Goal: Obtain resource: Download file/media

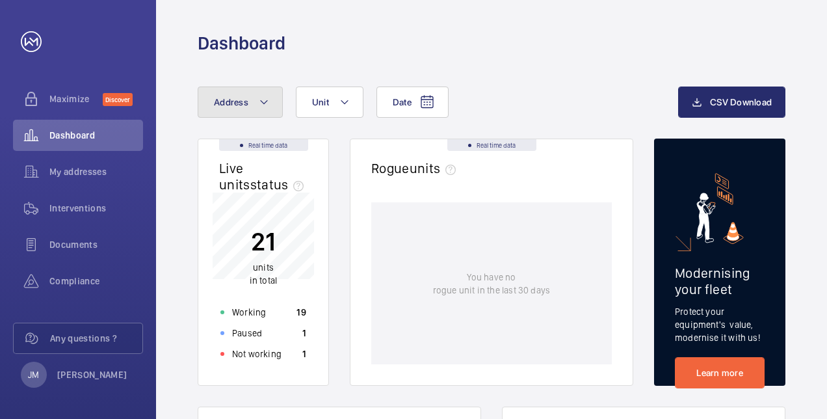
click at [269, 99] on button "Address" at bounding box center [240, 101] width 85 height 31
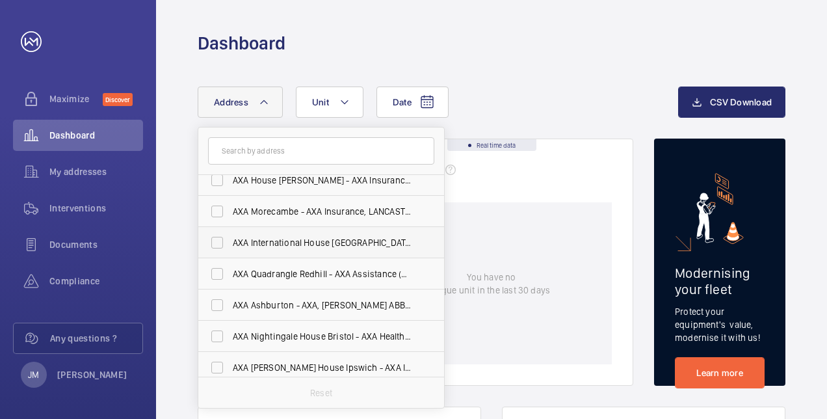
scroll to position [17, 0]
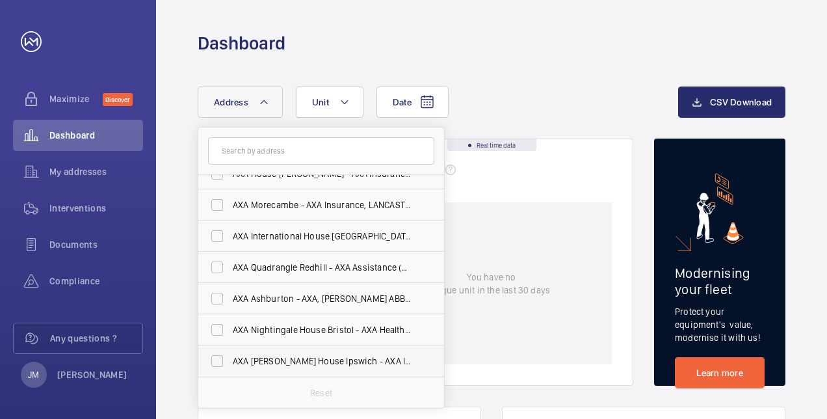
click at [280, 364] on span "AXA [PERSON_NAME] House Ipswich - AXA Insurance, [GEOGRAPHIC_DATA] IP1 2AN" at bounding box center [322, 360] width 179 height 13
click at [230, 364] on input "AXA [PERSON_NAME] House Ipswich - AXA Insurance, [GEOGRAPHIC_DATA] IP1 2AN" at bounding box center [217, 361] width 26 height 26
checkbox input "true"
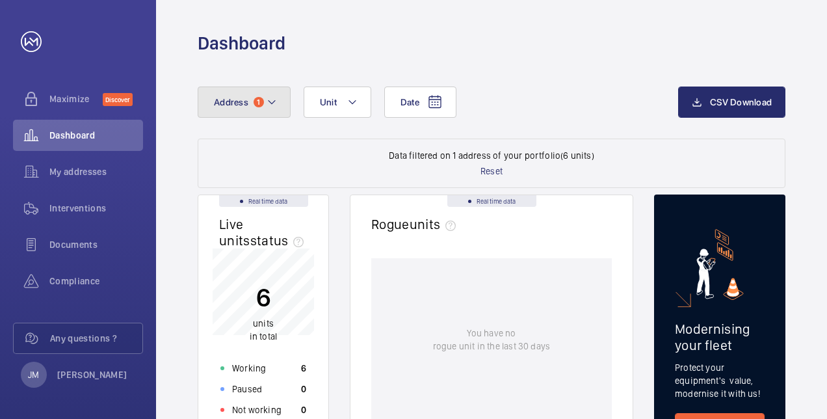
click at [261, 101] on span "1" at bounding box center [259, 102] width 10 height 10
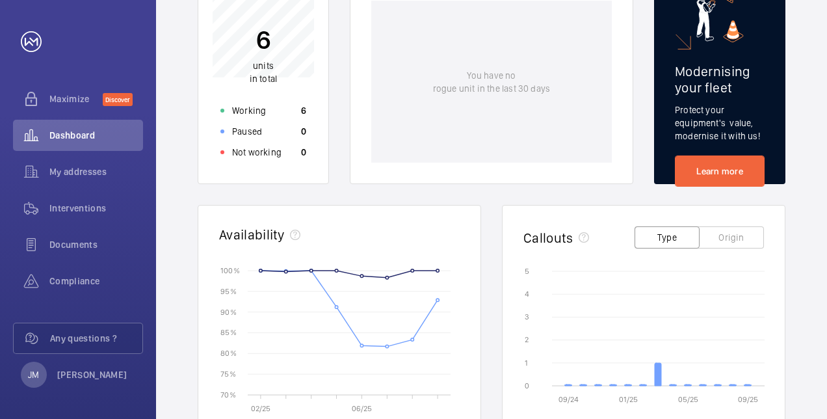
scroll to position [134, 0]
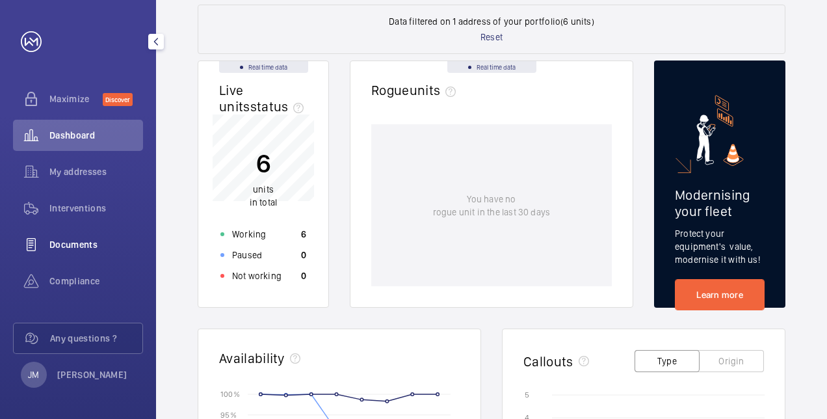
click at [83, 239] on span "Documents" at bounding box center [96, 244] width 94 height 13
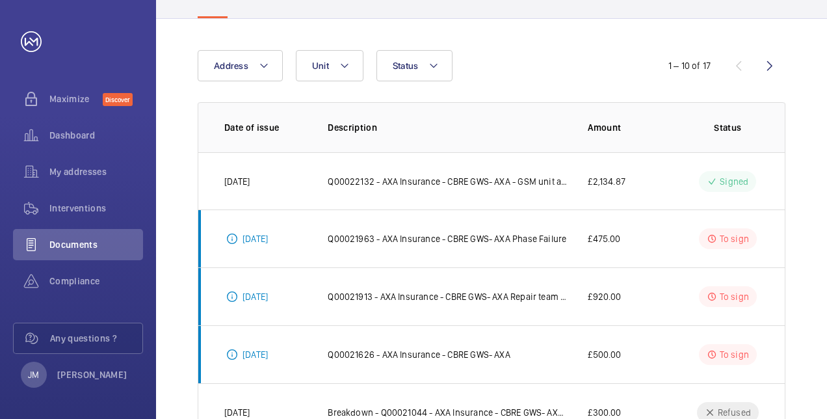
scroll to position [130, 0]
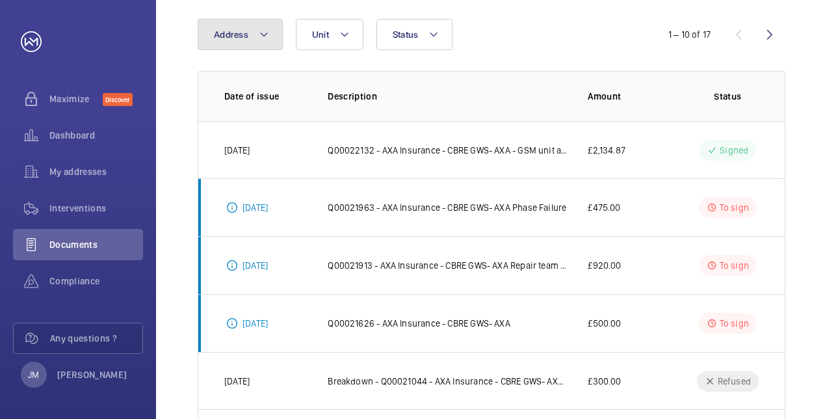
click at [256, 34] on button "Address" at bounding box center [240, 34] width 85 height 31
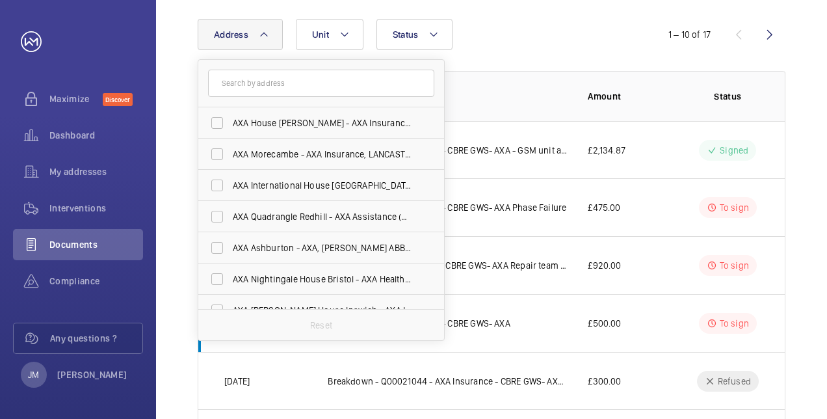
scroll to position [17, 0]
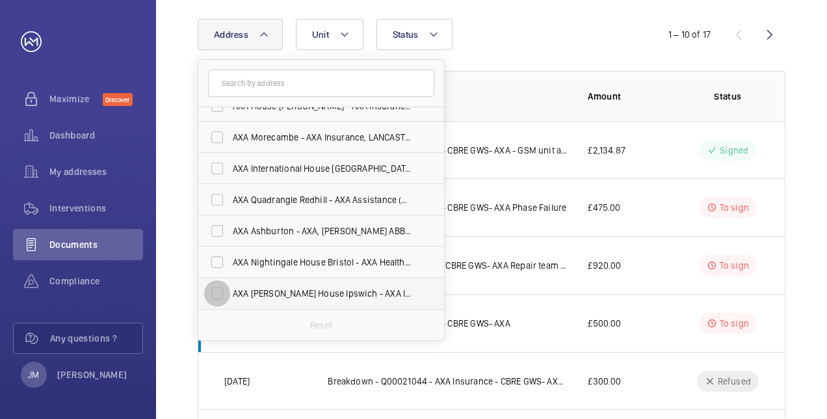
click at [209, 296] on input "AXA [PERSON_NAME] House Ipswich - AXA Insurance, [GEOGRAPHIC_DATA] IP1 2AN" at bounding box center [217, 293] width 26 height 26
checkbox input "true"
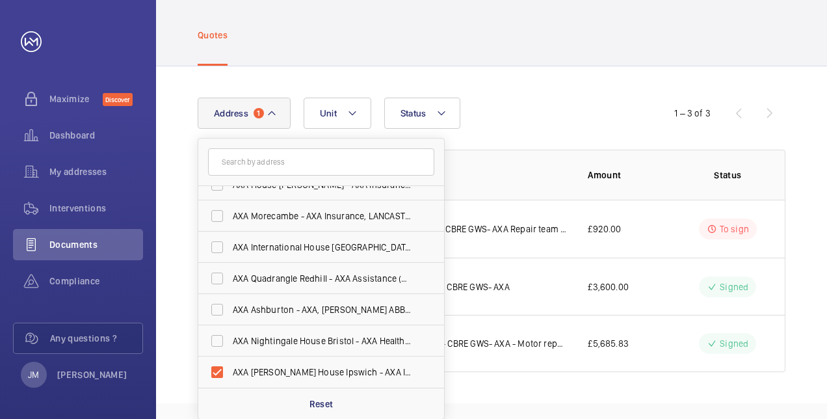
click at [540, 107] on div "Address 1 [GEOGRAPHIC_DATA] [GEOGRAPHIC_DATA] - AXA Insurance, [PERSON_NAME][GE…" at bounding box center [414, 113] width 432 height 31
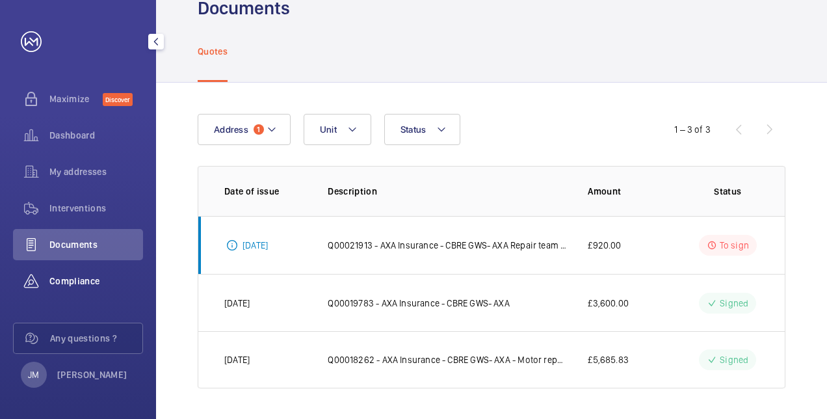
click at [78, 285] on span "Compliance" at bounding box center [96, 280] width 94 height 13
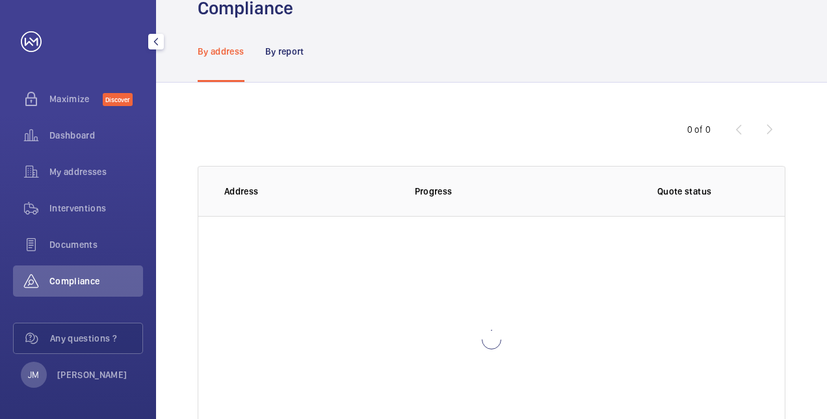
scroll to position [51, 0]
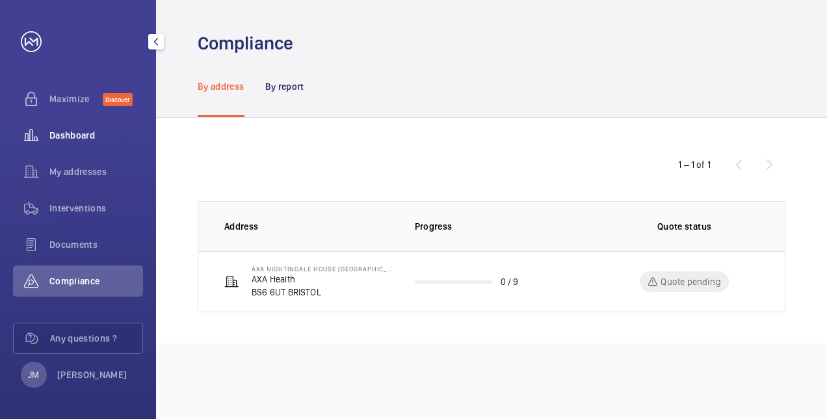
click at [70, 130] on span "Dashboard" at bounding box center [96, 135] width 94 height 13
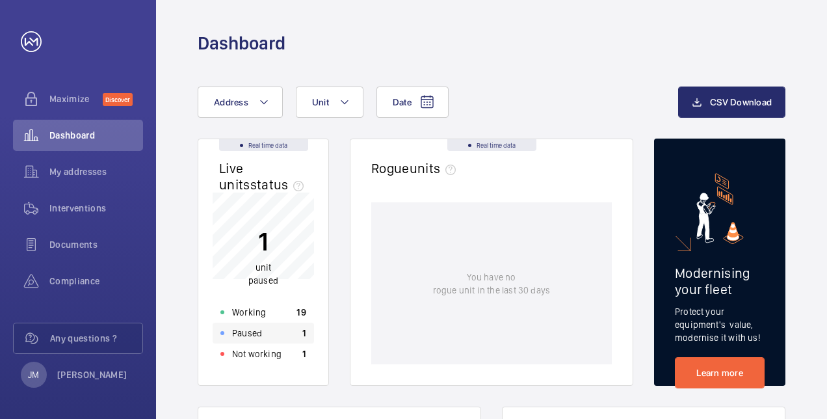
click at [247, 331] on p "Paused" at bounding box center [247, 332] width 30 height 13
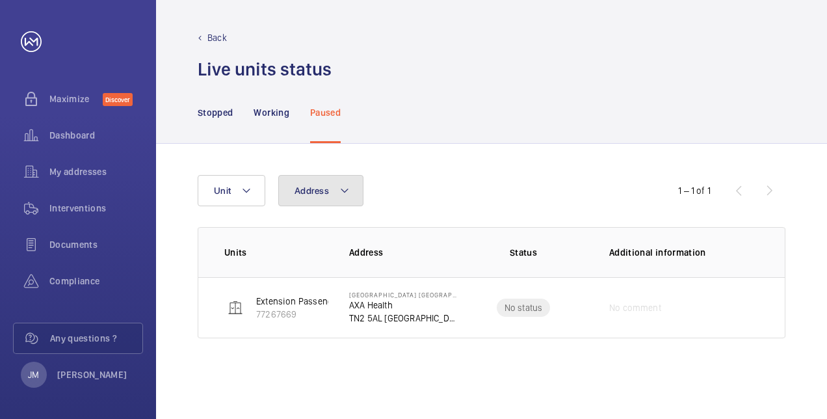
click at [342, 185] on mat-icon at bounding box center [344, 191] width 10 height 16
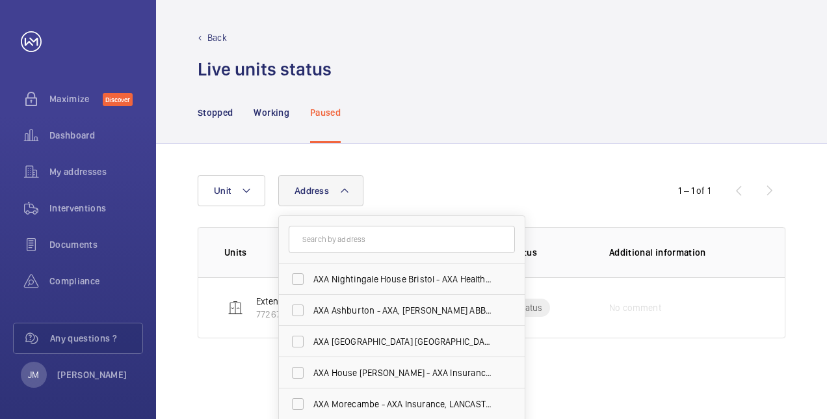
drag, startPoint x: 440, startPoint y: 147, endPoint x: 389, endPoint y: 145, distance: 51.4
click at [441, 147] on div "Address AXA Nightingale House [GEOGRAPHIC_DATA] - AXA Health, [GEOGRAPHIC_DATA]…" at bounding box center [491, 281] width 671 height 275
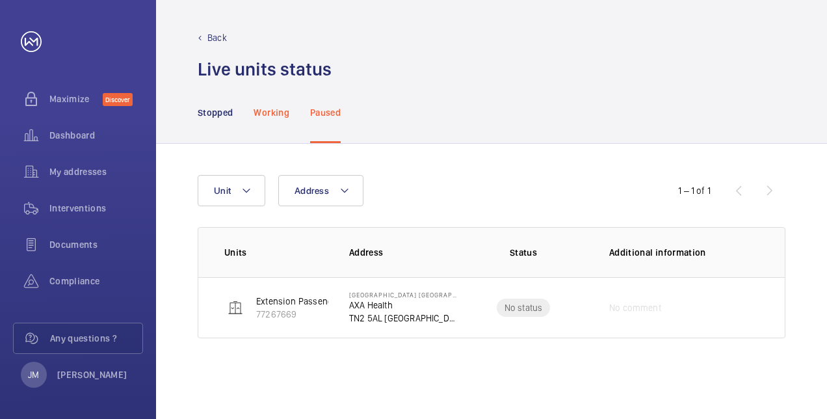
click at [298, 120] on nav "Stopped Working Paused" at bounding box center [269, 112] width 143 height 62
click at [268, 118] on div "Working" at bounding box center [271, 112] width 35 height 62
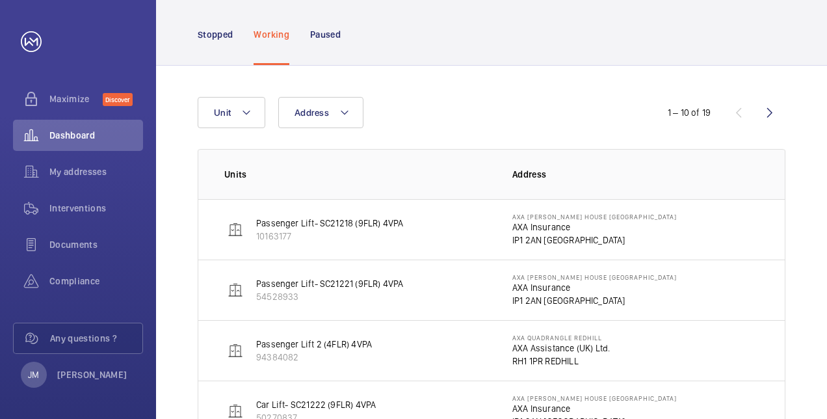
scroll to position [65, 0]
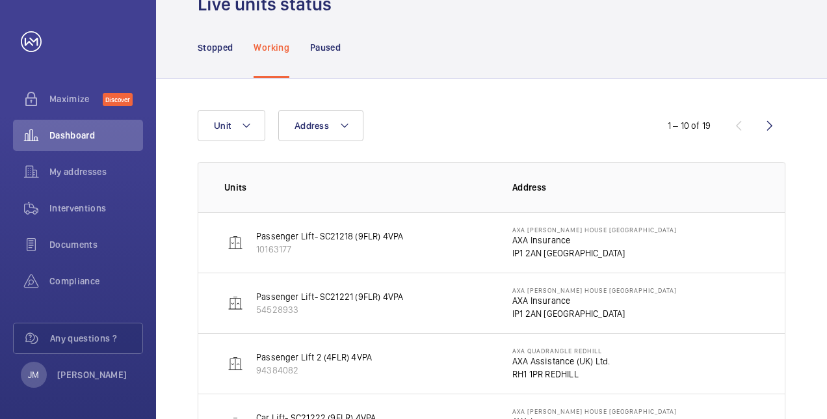
click at [237, 243] on img at bounding box center [236, 243] width 16 height 16
click at [338, 240] on p "Passenger Lift- SC21218 (9FLR) 4VPA" at bounding box center [329, 236] width 147 height 13
click at [384, 233] on p "Passenger Lift- SC21218 (9FLR) 4VPA" at bounding box center [329, 236] width 147 height 13
drag, startPoint x: 384, startPoint y: 233, endPoint x: 373, endPoint y: 235, distance: 11.2
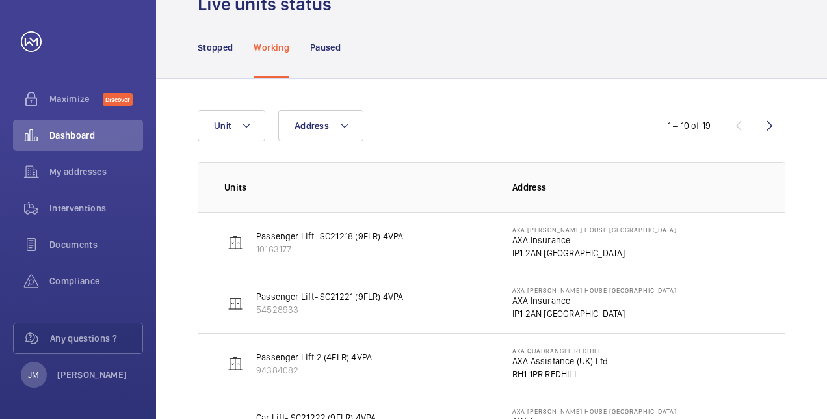
click at [374, 235] on p "Passenger Lift- SC21218 (9FLR) 4VPA" at bounding box center [329, 236] width 147 height 13
click at [372, 235] on p "Passenger Lift- SC21218 (9FLR) 4VPA" at bounding box center [329, 236] width 147 height 13
click at [698, 63] on div "Stopped Working Paused" at bounding box center [492, 47] width 588 height 62
click at [102, 178] on div "My addresses" at bounding box center [78, 171] width 130 height 31
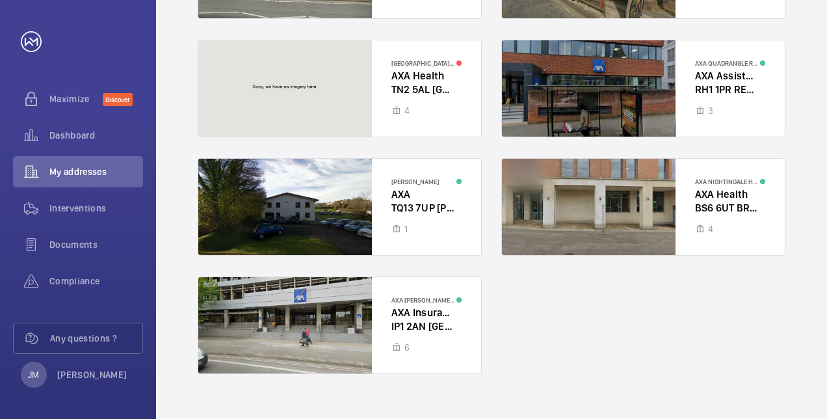
scroll to position [258, 0]
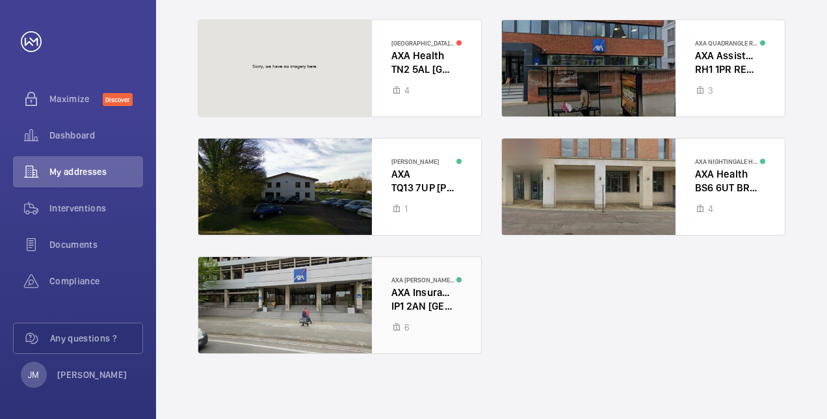
click at [337, 282] on div at bounding box center [339, 305] width 283 height 96
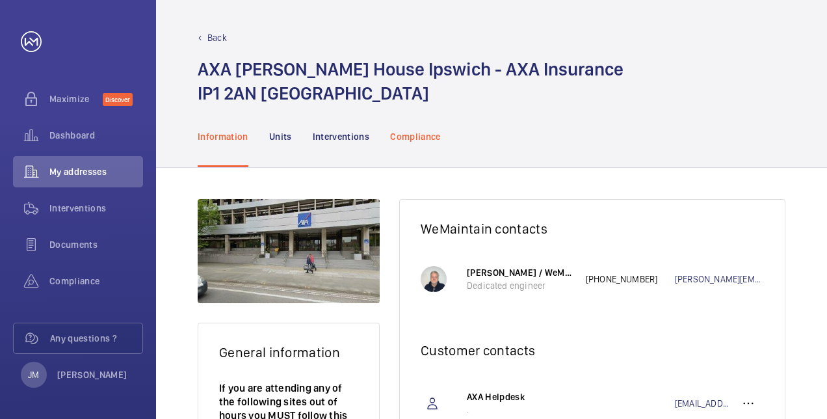
click at [404, 135] on p "Compliance" at bounding box center [415, 136] width 51 height 13
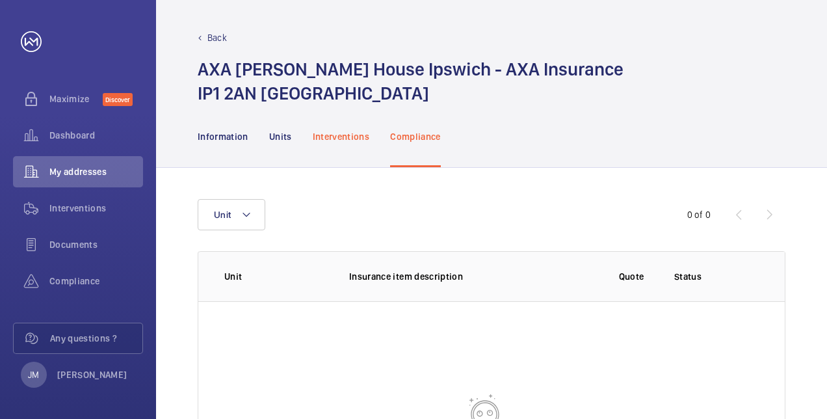
click at [347, 137] on p "Interventions" at bounding box center [341, 136] width 57 height 13
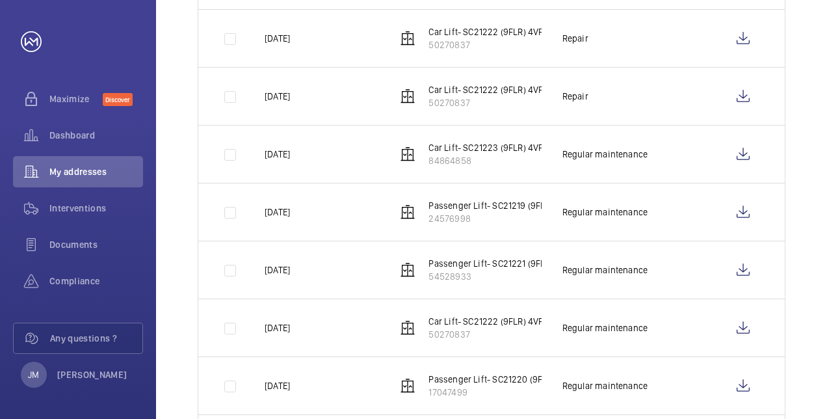
scroll to position [390, 0]
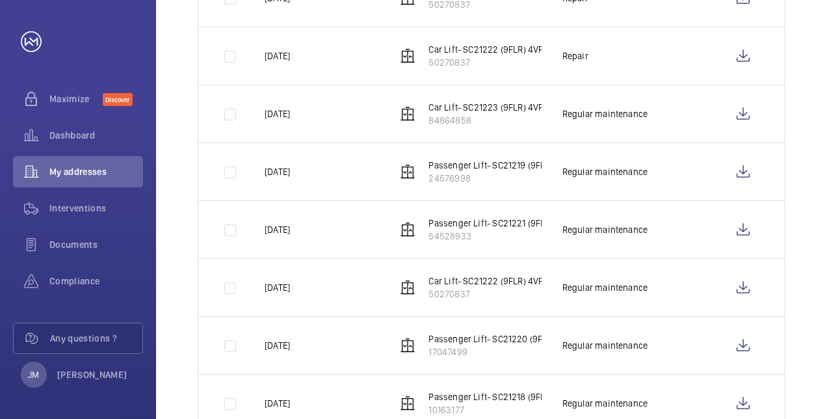
click at [472, 105] on p "Car Lift- SC21223 (9FLR) 4VPA" at bounding box center [489, 107] width 120 height 13
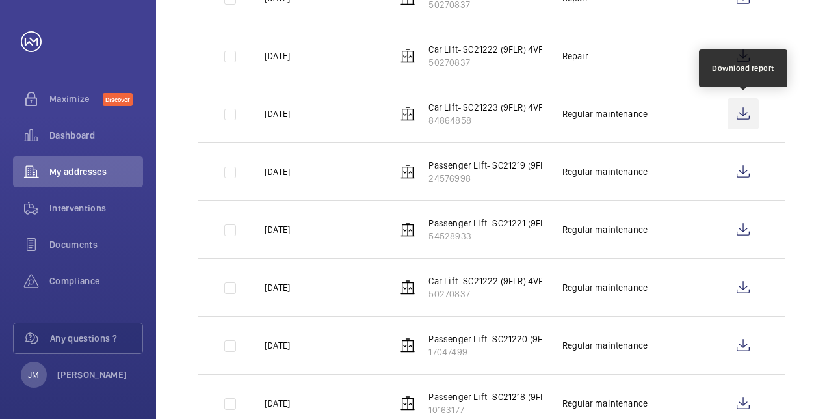
click at [740, 113] on wm-front-icon-button at bounding box center [743, 113] width 31 height 31
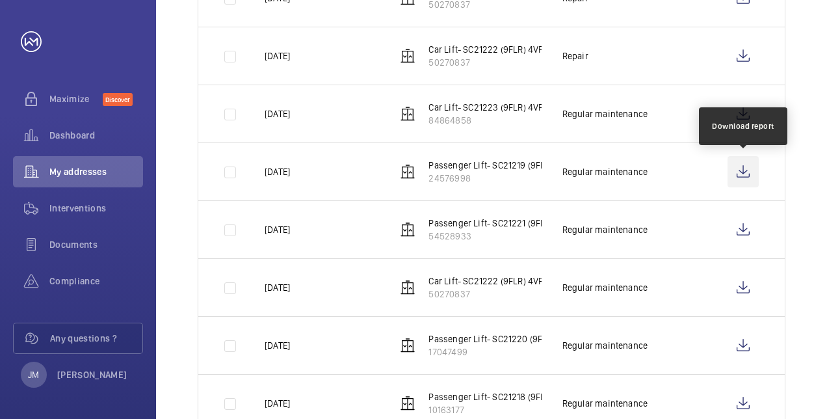
click at [749, 172] on wm-front-icon-button at bounding box center [743, 171] width 31 height 31
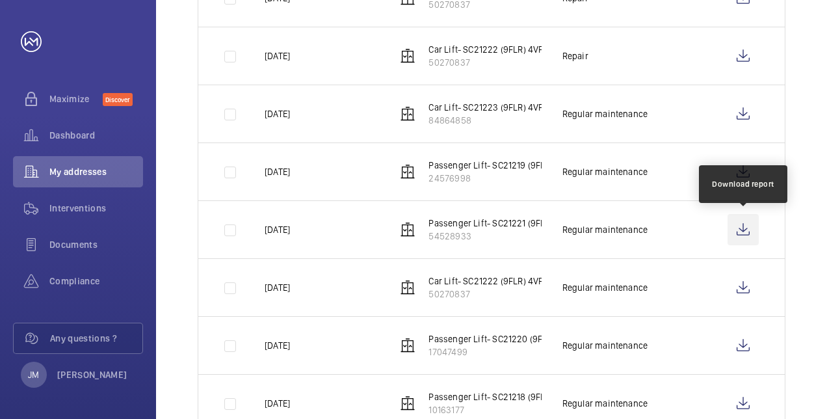
click at [741, 230] on wm-front-icon-button at bounding box center [743, 229] width 31 height 31
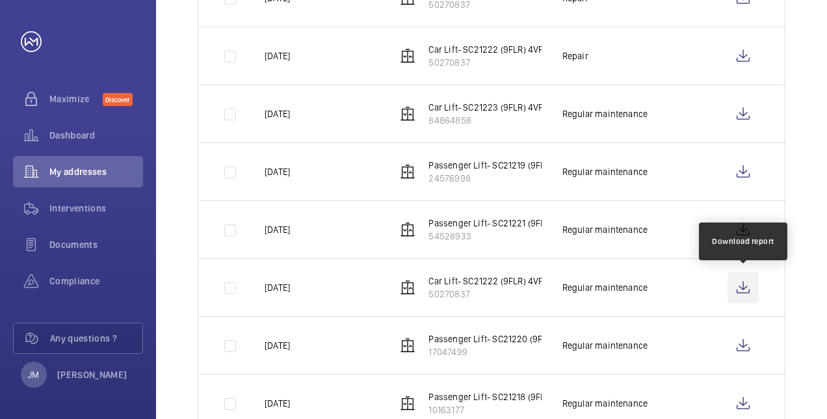
click at [744, 287] on wm-front-icon-button at bounding box center [743, 287] width 31 height 31
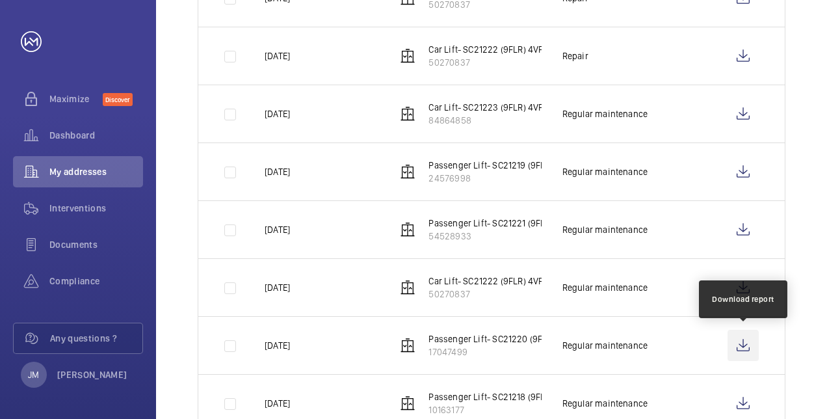
click at [743, 346] on wm-front-icon-button at bounding box center [743, 345] width 31 height 31
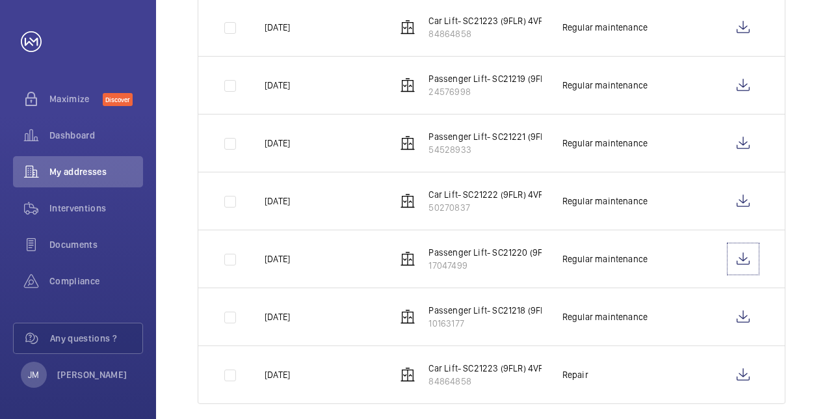
scroll to position [490, 0]
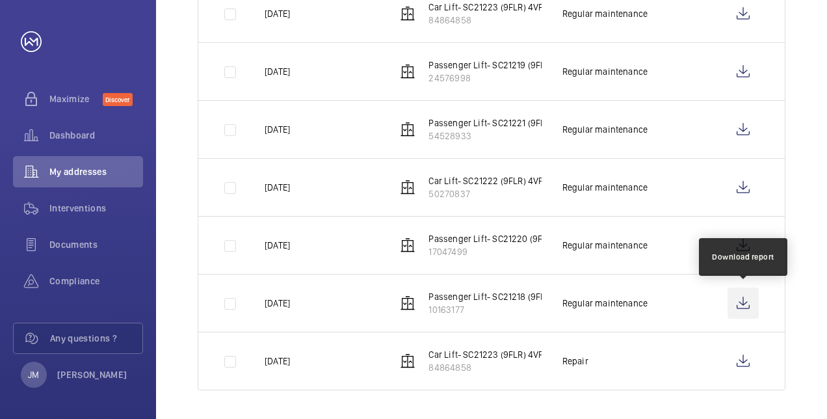
click at [750, 298] on wm-front-icon-button at bounding box center [743, 302] width 31 height 31
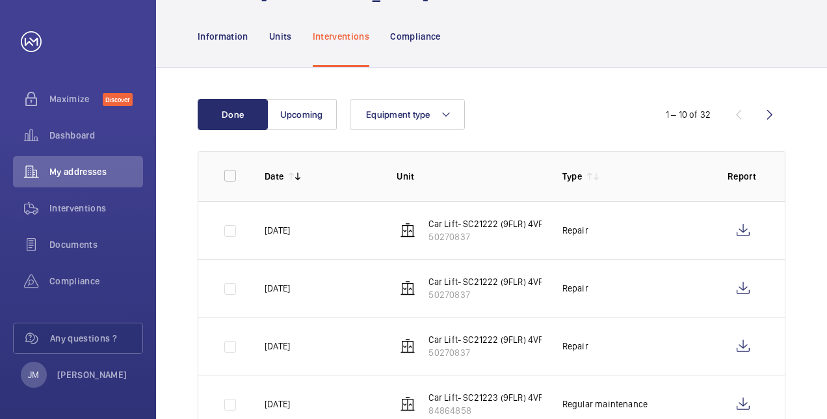
scroll to position [165, 0]
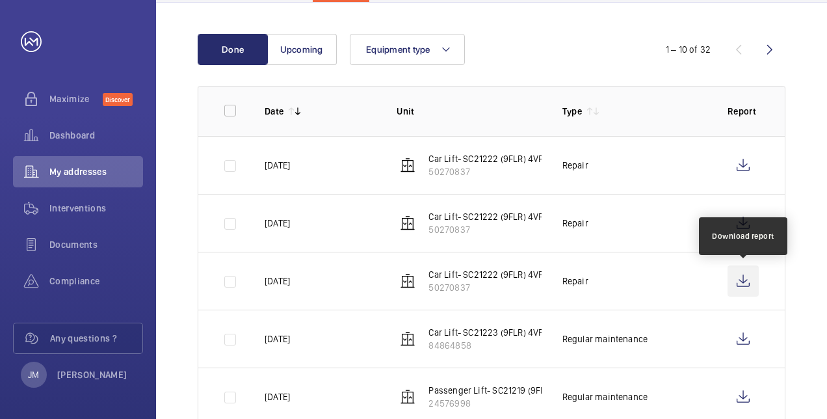
click at [740, 282] on wm-front-icon-button at bounding box center [743, 280] width 31 height 31
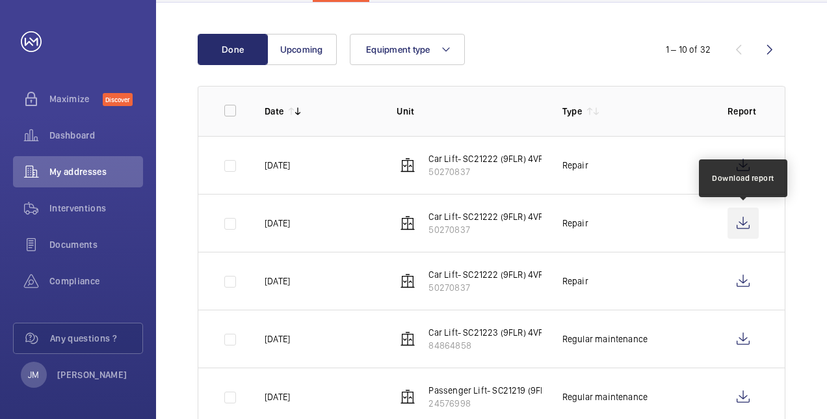
click at [748, 227] on wm-front-icon-button at bounding box center [743, 222] width 31 height 31
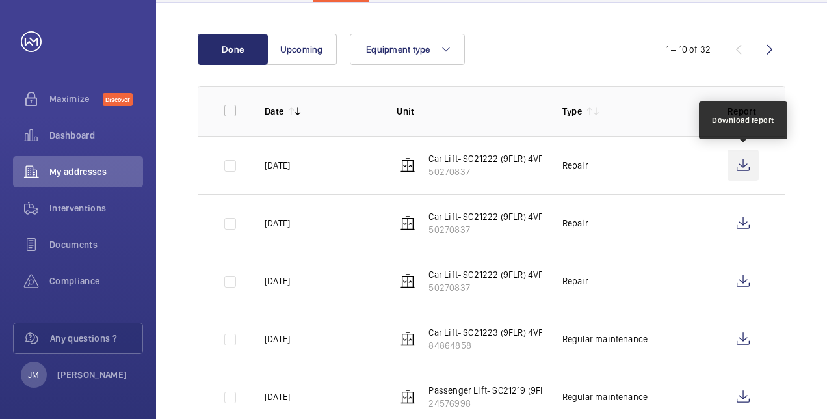
click at [743, 168] on wm-front-icon-button at bounding box center [743, 165] width 31 height 31
